Goal: Transaction & Acquisition: Purchase product/service

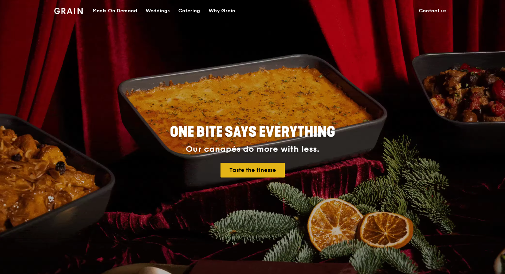
click at [258, 170] on link "Taste the finesse" at bounding box center [253, 170] width 64 height 15
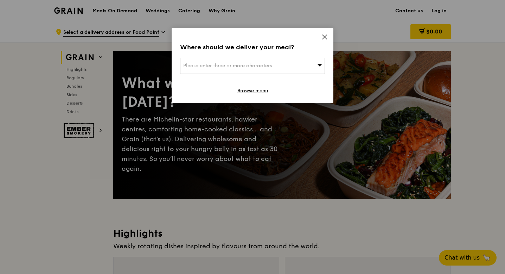
click at [296, 61] on div "Please enter three or more characters" at bounding box center [252, 66] width 145 height 16
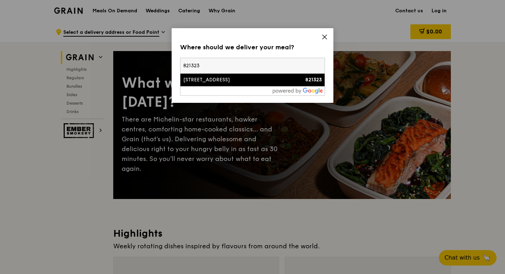
type input "821323"
click at [206, 82] on div "[STREET_ADDRESS]" at bounding box center [235, 79] width 104 height 7
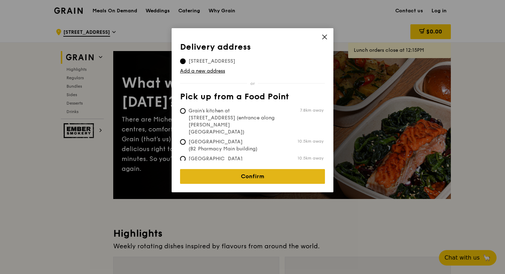
click at [266, 169] on link "Confirm" at bounding box center [252, 176] width 145 height 15
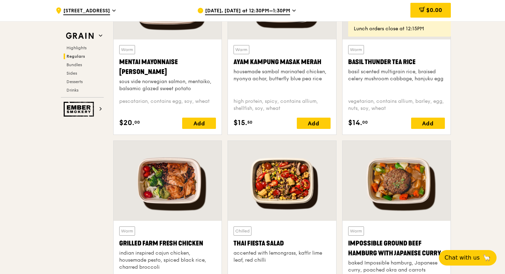
scroll to position [685, 0]
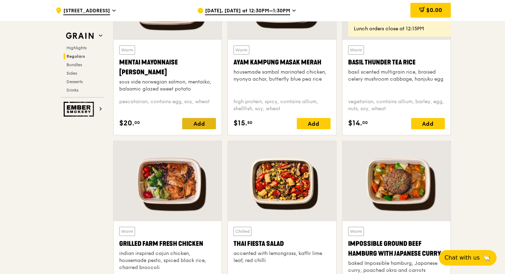
click at [189, 126] on div "Add" at bounding box center [199, 123] width 34 height 11
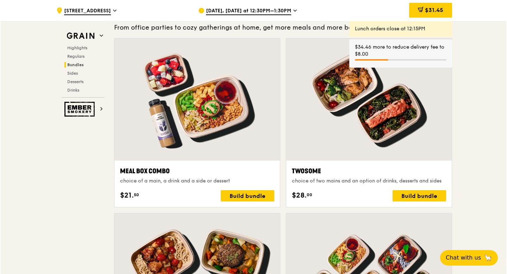
scroll to position [1027, 0]
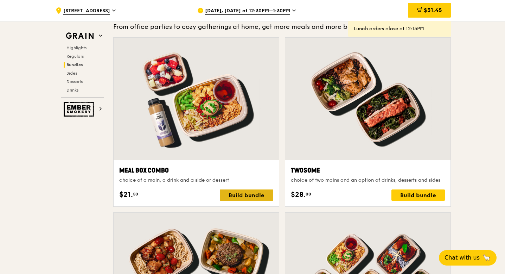
click at [252, 193] on div "Build bundle" at bounding box center [246, 194] width 53 height 11
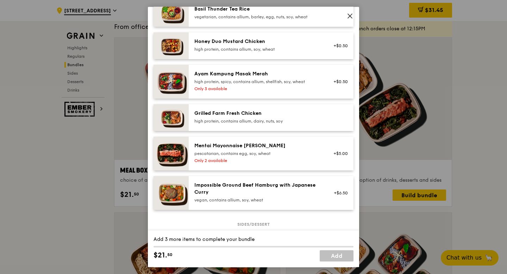
scroll to position [213, 0]
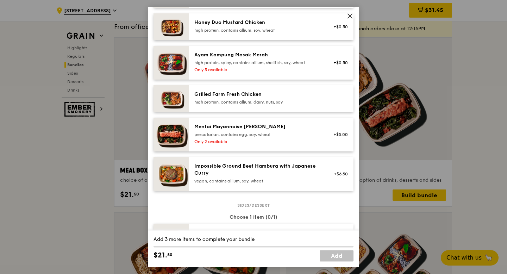
click at [300, 144] on div "Mentai Mayonnaise [PERSON_NAME] pescatarian, contains egg, soy, wheat Only 2 av…" at bounding box center [257, 134] width 135 height 23
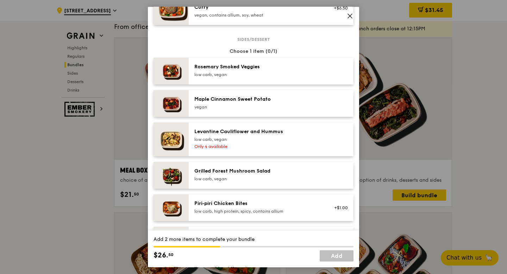
scroll to position [378, 0]
click at [267, 78] on div "low carb, vegan" at bounding box center [257, 75] width 126 height 6
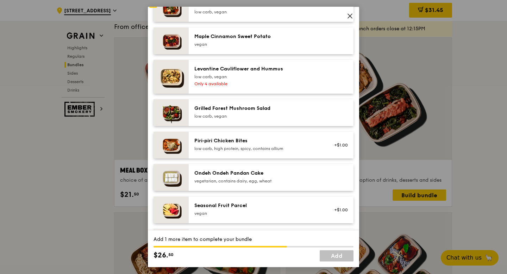
scroll to position [415, 0]
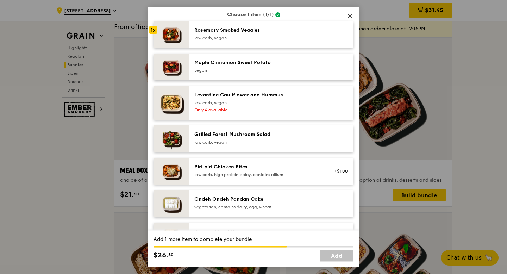
click at [246, 145] on div "low carb, vegan" at bounding box center [257, 142] width 126 height 6
click at [254, 34] on div "Rosemary Smoked Veggies" at bounding box center [257, 30] width 126 height 7
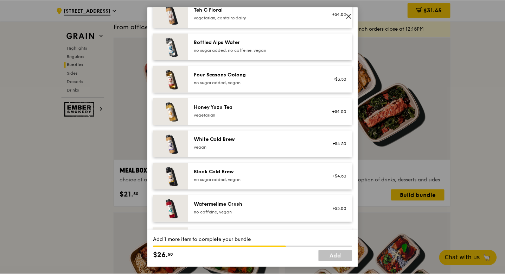
scroll to position [828, 0]
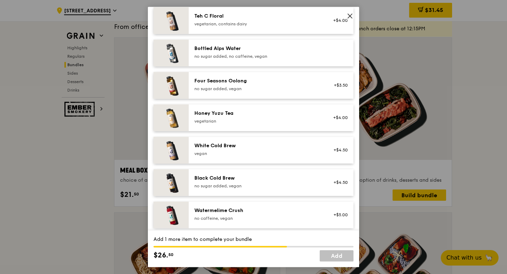
click at [237, 52] on div "Bottled Alps Water" at bounding box center [257, 48] width 126 height 7
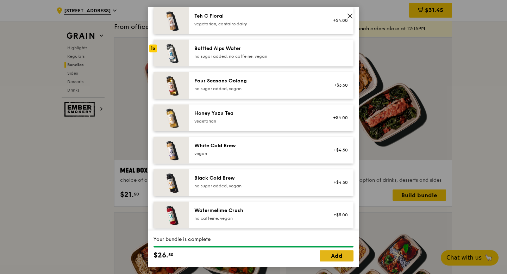
click at [322, 253] on link "Add" at bounding box center [337, 255] width 34 height 11
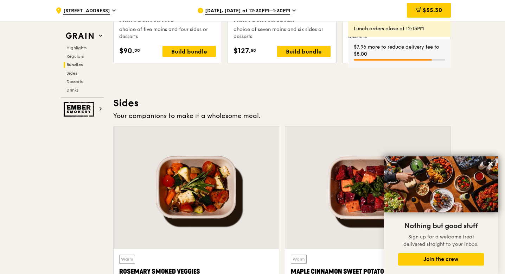
scroll to position [1538, 0]
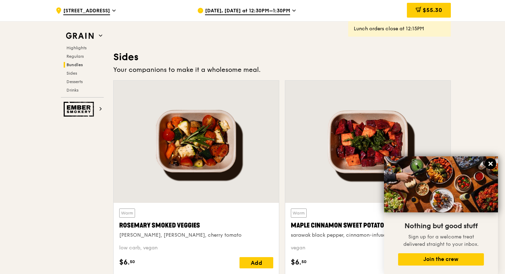
click at [491, 164] on icon at bounding box center [491, 164] width 4 height 4
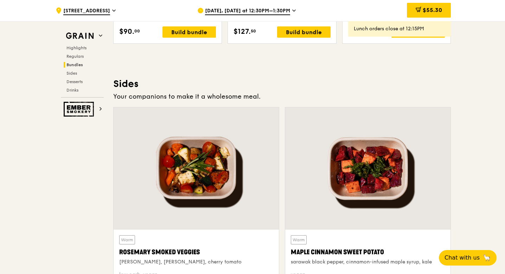
scroll to position [1525, 0]
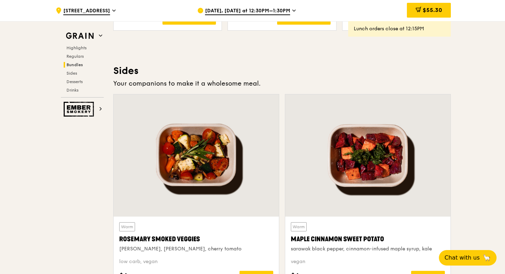
click at [412, 13] on div "$55.30" at bounding box center [429, 10] width 44 height 15
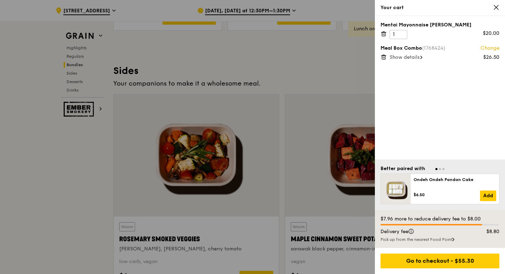
click at [382, 35] on icon at bounding box center [384, 34] width 6 height 6
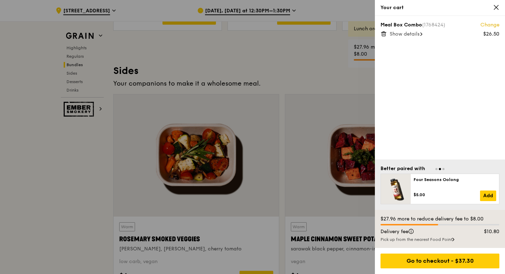
click at [406, 35] on span "Show details" at bounding box center [405, 34] width 30 height 6
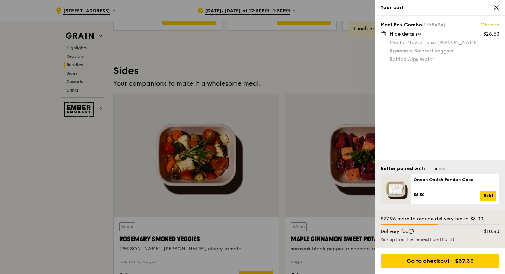
click at [298, 50] on div at bounding box center [252, 137] width 505 height 274
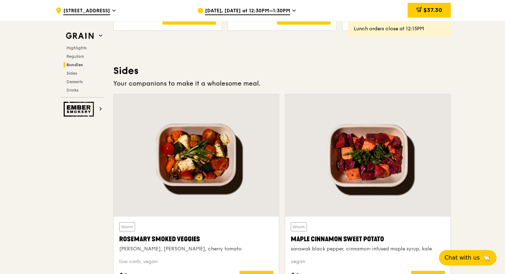
click at [78, 86] on div "Highlights Regulars Bundles Sides Desserts Drinks" at bounding box center [82, 69] width 43 height 48
click at [78, 82] on span "Desserts" at bounding box center [76, 81] width 18 height 5
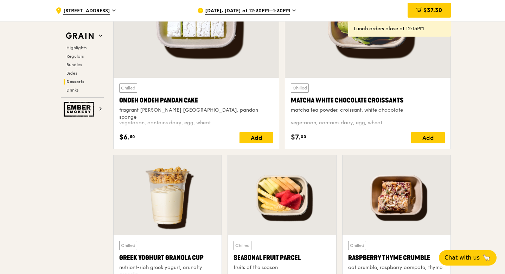
scroll to position [2070, 0]
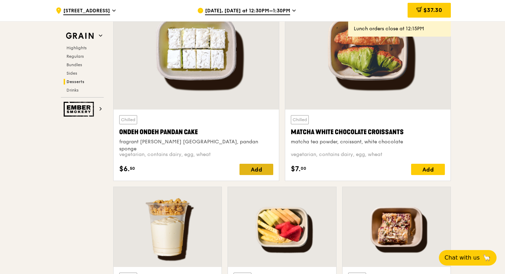
click at [251, 168] on div "Add" at bounding box center [257, 169] width 34 height 11
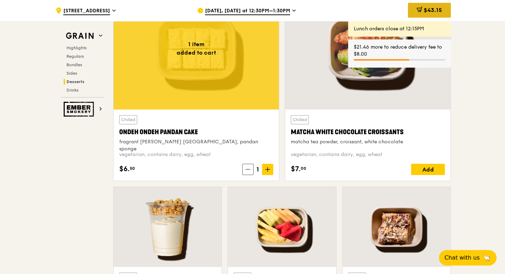
click at [429, 12] on span "$43.15" at bounding box center [433, 10] width 18 height 7
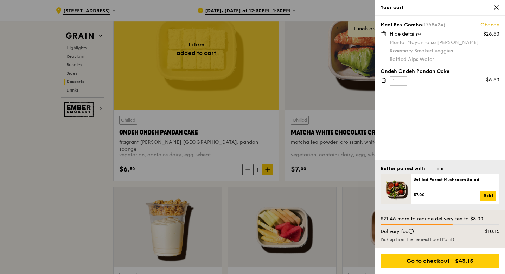
scroll to position [2070, 0]
